Goal: Task Accomplishment & Management: Check status

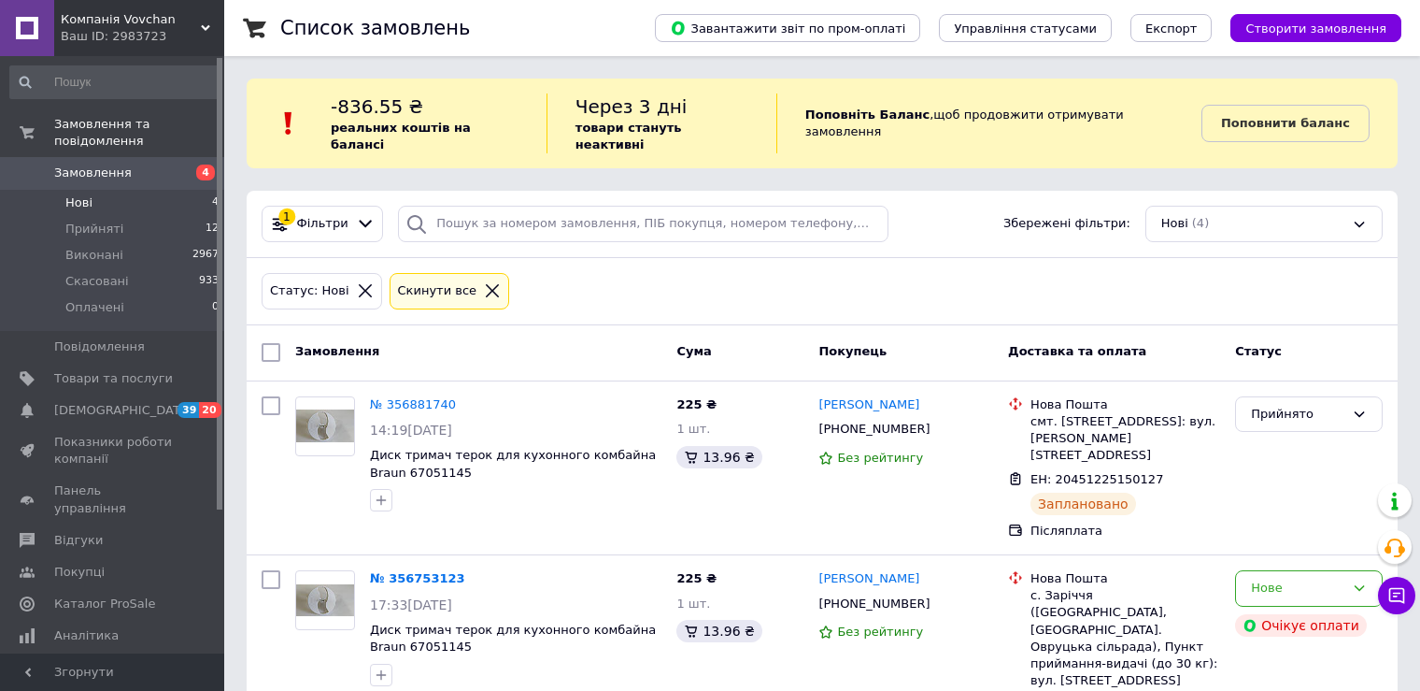
click at [149, 190] on li "Нові 4" at bounding box center [115, 203] width 230 height 26
click at [134, 164] on span "Замовлення" at bounding box center [113, 172] width 119 height 17
